Goal: Navigation & Orientation: Find specific page/section

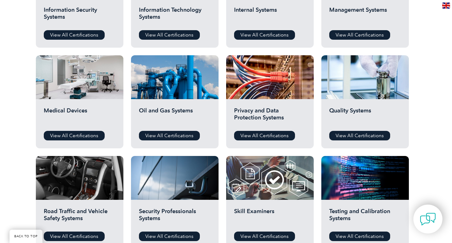
scroll to position [387, 0]
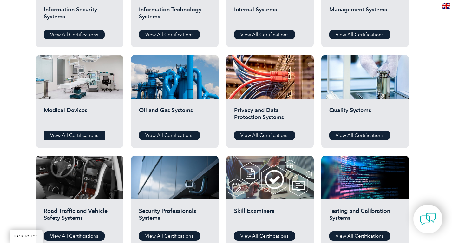
click at [85, 134] on link "View All Certifications" at bounding box center [74, 135] width 61 height 10
